Goal: Information Seeking & Learning: Stay updated

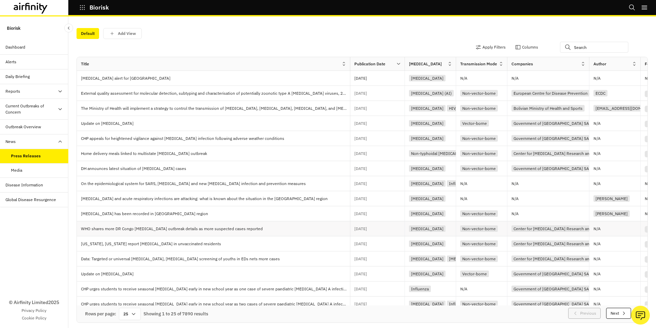
click at [414, 228] on div "Ebola" at bounding box center [427, 228] width 37 height 6
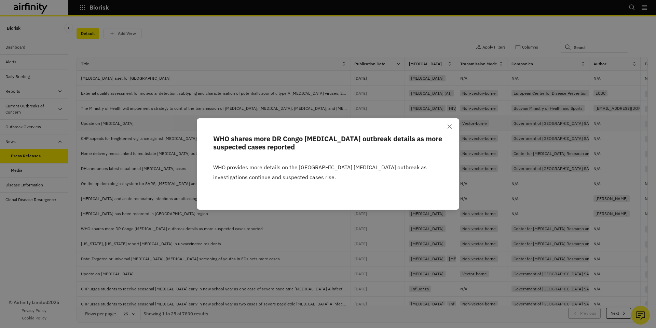
click at [450, 125] on icon "Close" at bounding box center [449, 126] width 4 height 4
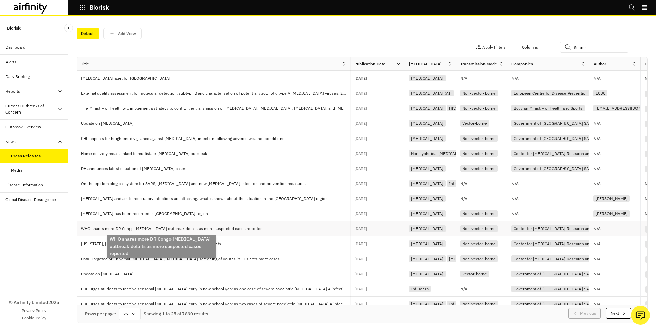
click at [121, 230] on p "WHO shares more DR Congo Ebola outbreak details as more suspected cases reported" at bounding box center [173, 228] width 184 height 7
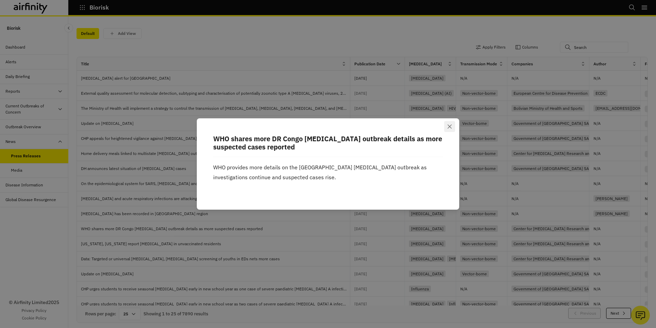
click at [450, 126] on icon "Close" at bounding box center [449, 126] width 4 height 4
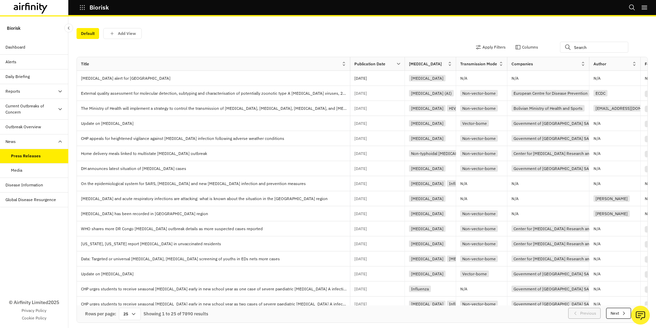
click at [39, 184] on div "Disease Information" at bounding box center [24, 185] width 38 height 6
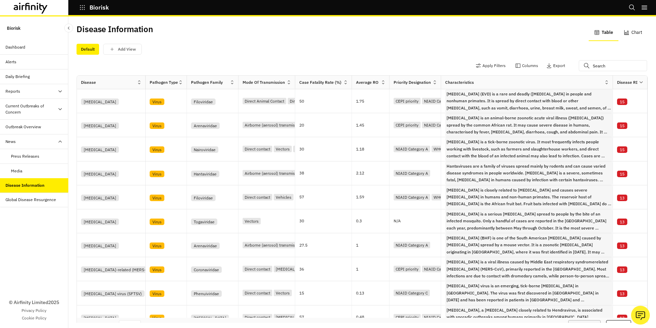
click at [37, 77] on div "Daily Briefing" at bounding box center [36, 76] width 63 height 6
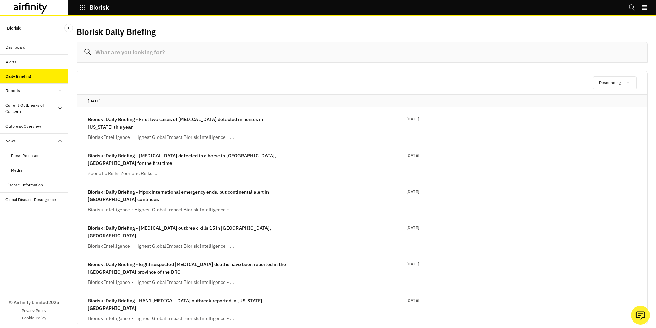
click at [30, 61] on div "Alerts" at bounding box center [36, 62] width 63 height 6
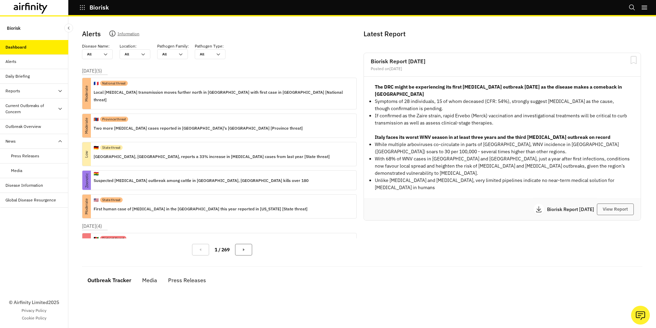
click at [27, 30] on div "Biorisk Dashboard Alerts Daily Briefing Reports Reports Research Briefs Current…" at bounding box center [34, 171] width 68 height 311
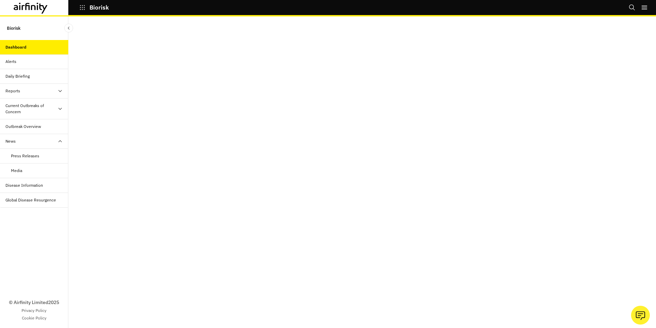
scroll to position [375, 0]
click at [16, 129] on div "Outbreak Overview" at bounding box center [23, 126] width 36 height 6
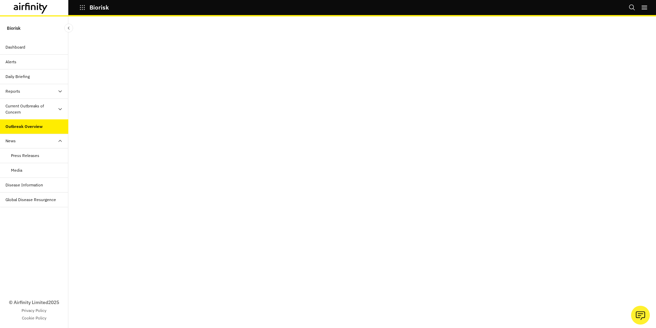
scroll to position [1, 0]
